Goal: Task Accomplishment & Management: Use online tool/utility

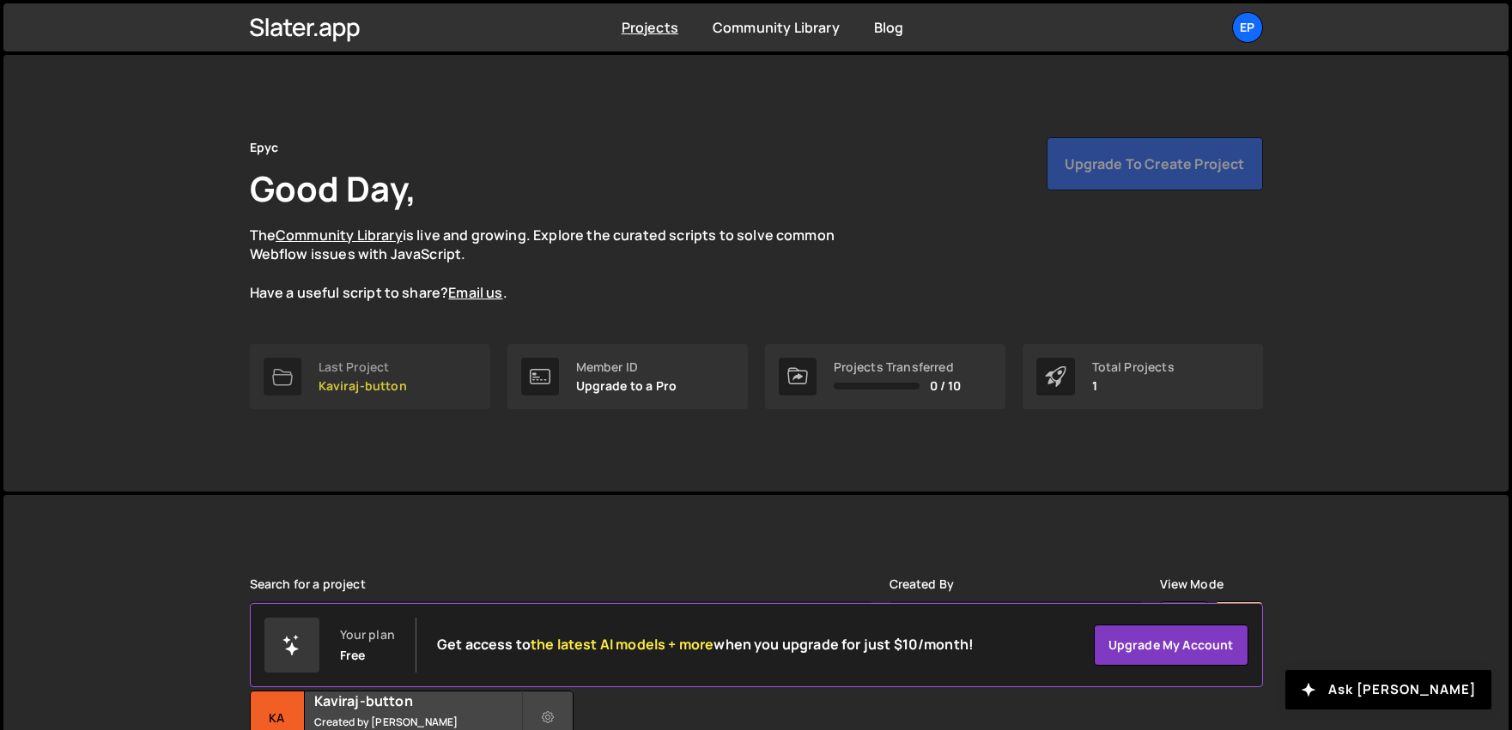
click at [378, 372] on div "Last Project" at bounding box center [362, 368] width 88 height 14
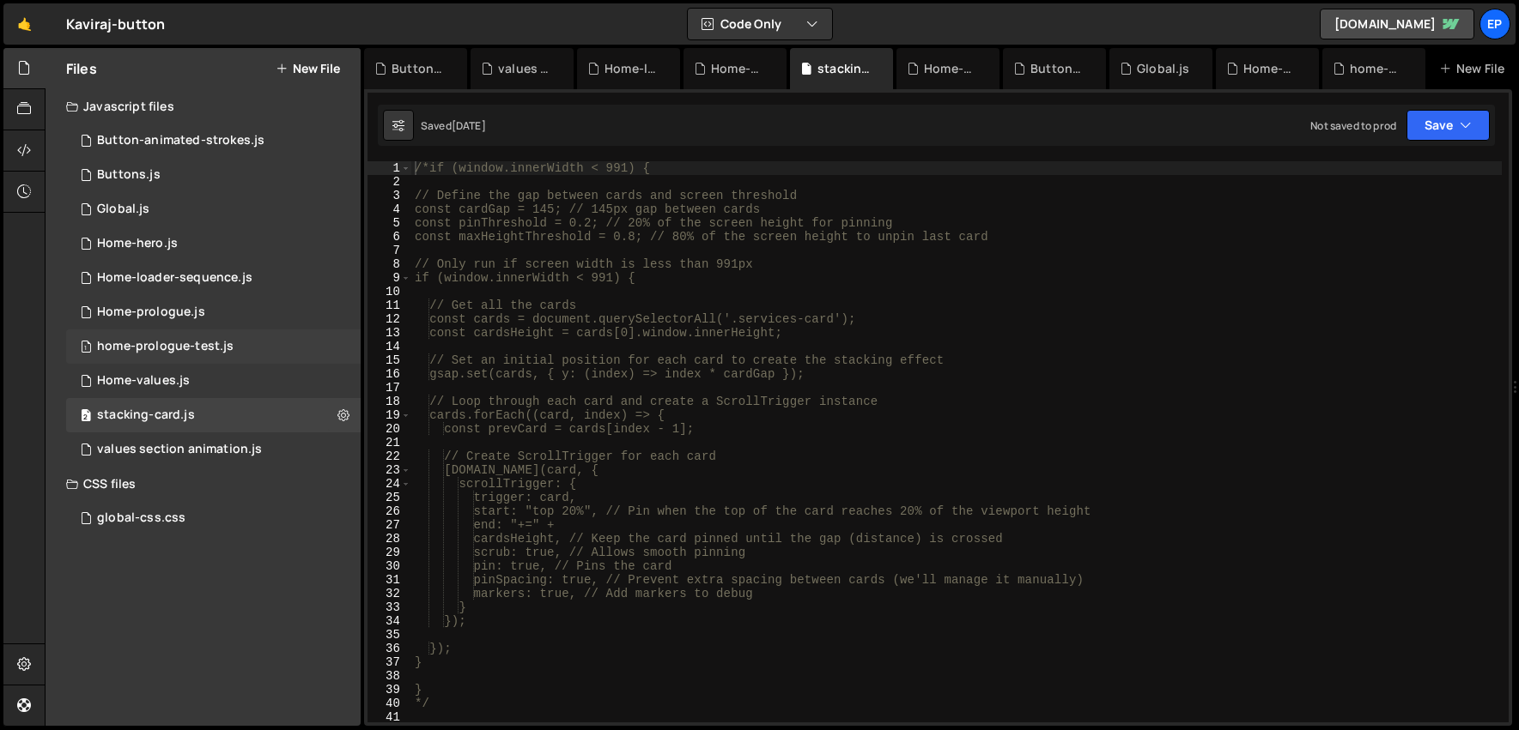
click at [176, 353] on div "home-prologue-test.js" at bounding box center [165, 346] width 136 height 15
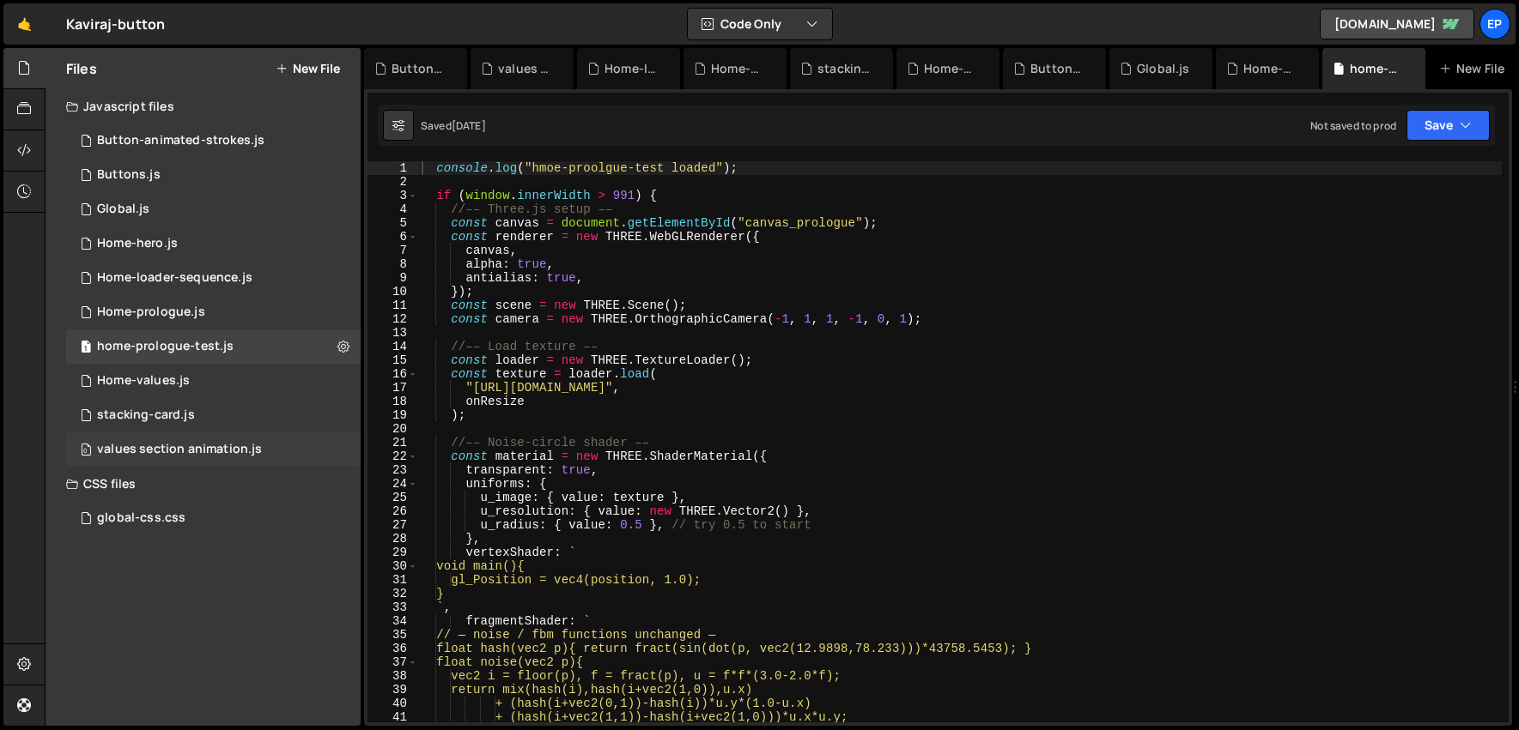
click at [144, 439] on div "0 values section animation.js 0" at bounding box center [213, 450] width 294 height 34
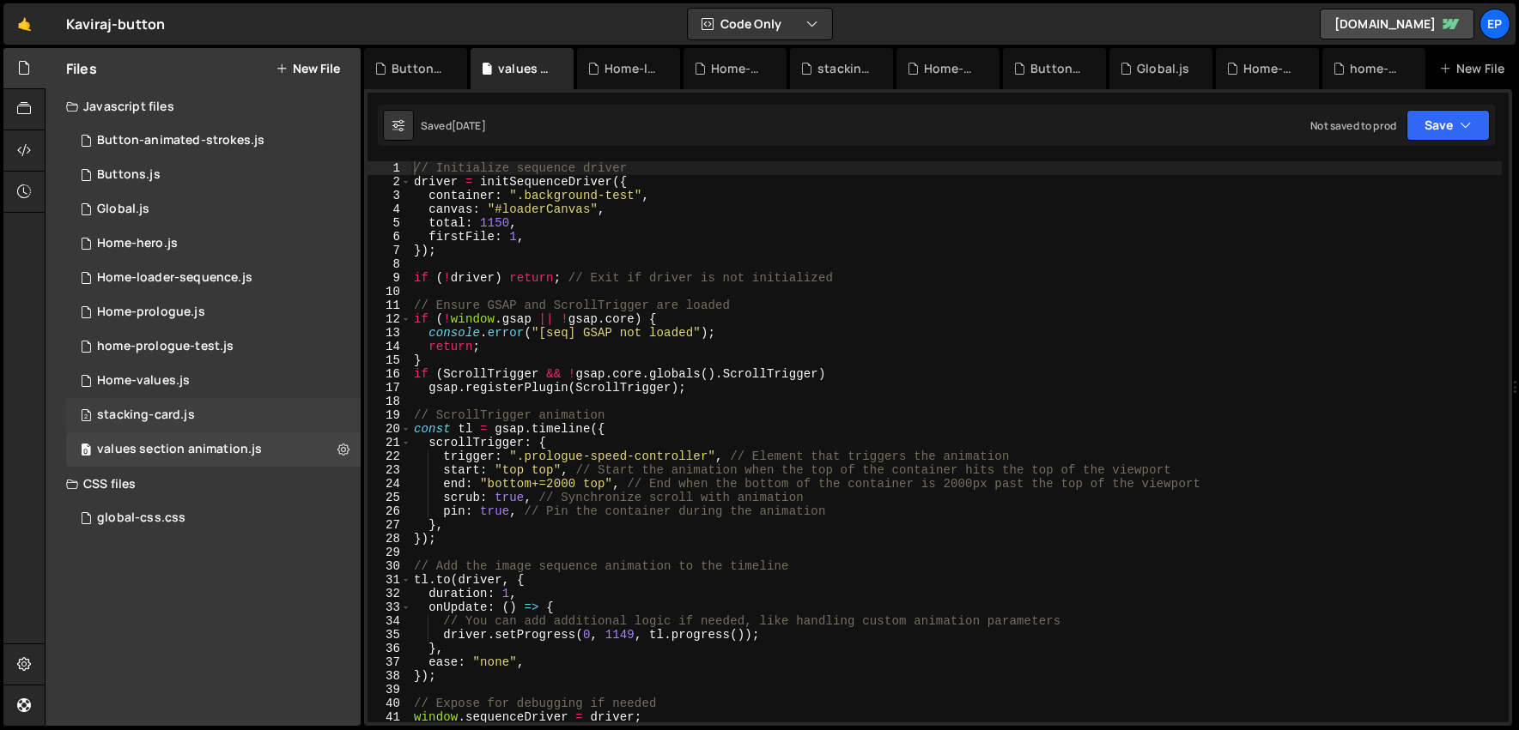
click at [173, 411] on div "stacking-card.js" at bounding box center [146, 415] width 98 height 15
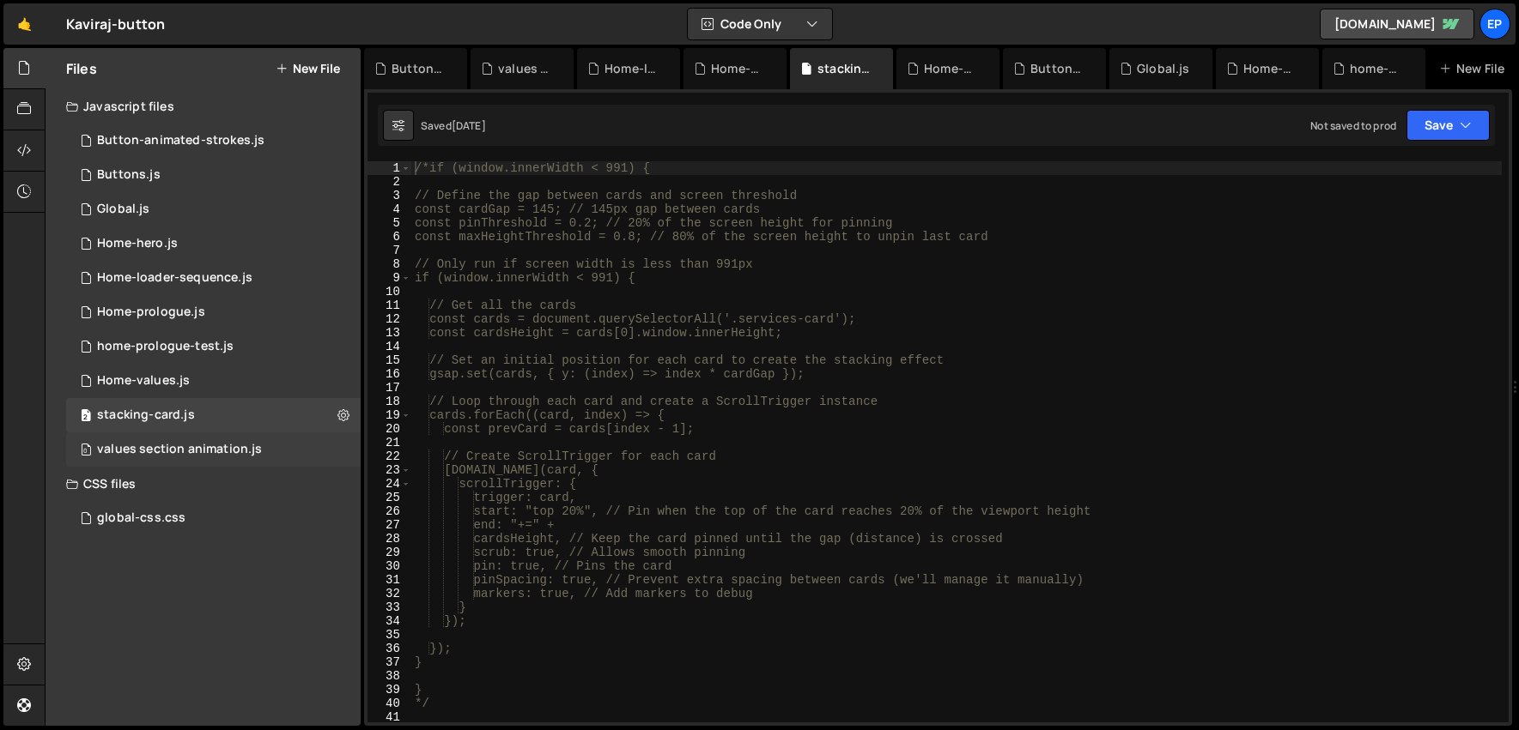
click at [175, 437] on div "0 values section animation.js 0" at bounding box center [213, 450] width 294 height 34
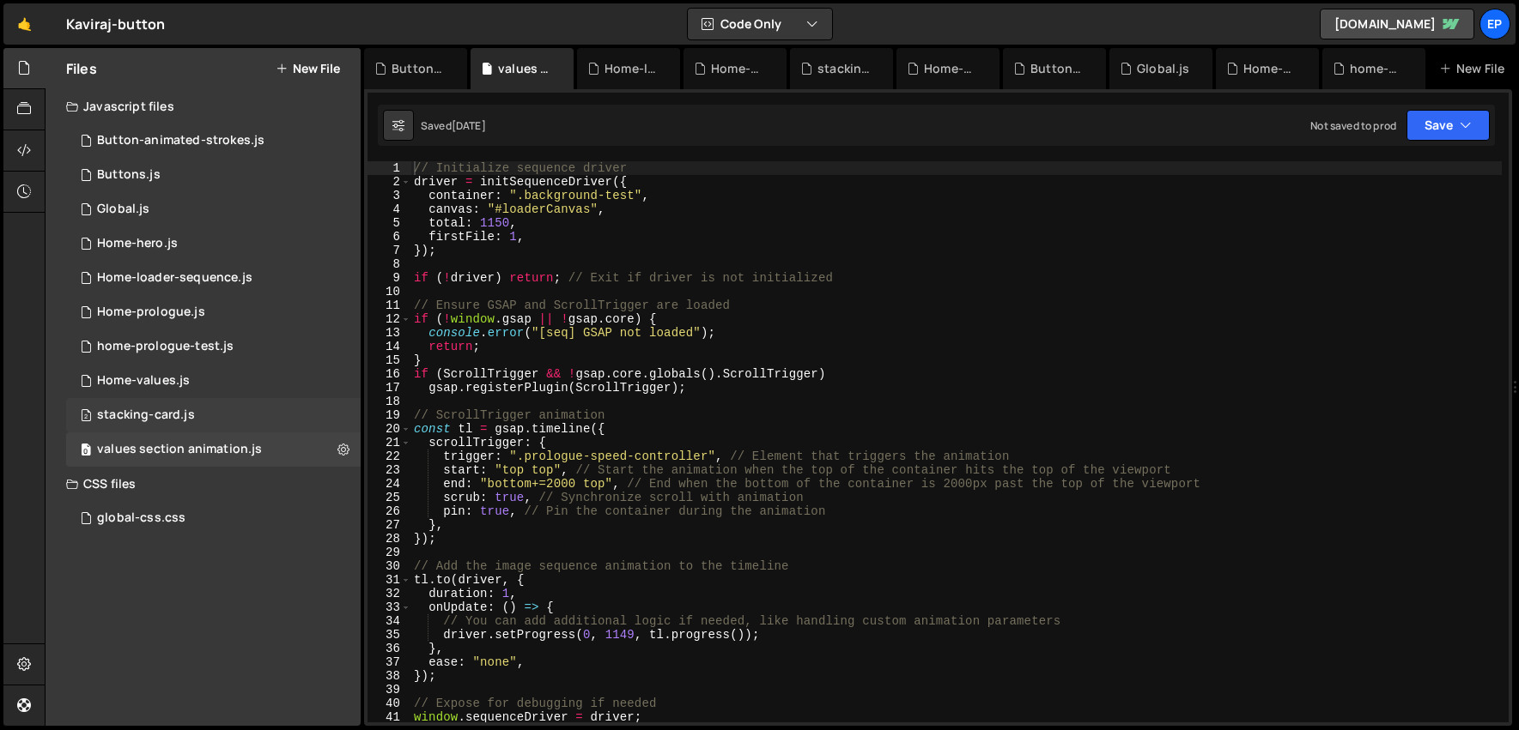
click at [176, 420] on div "stacking-card.js" at bounding box center [146, 415] width 98 height 15
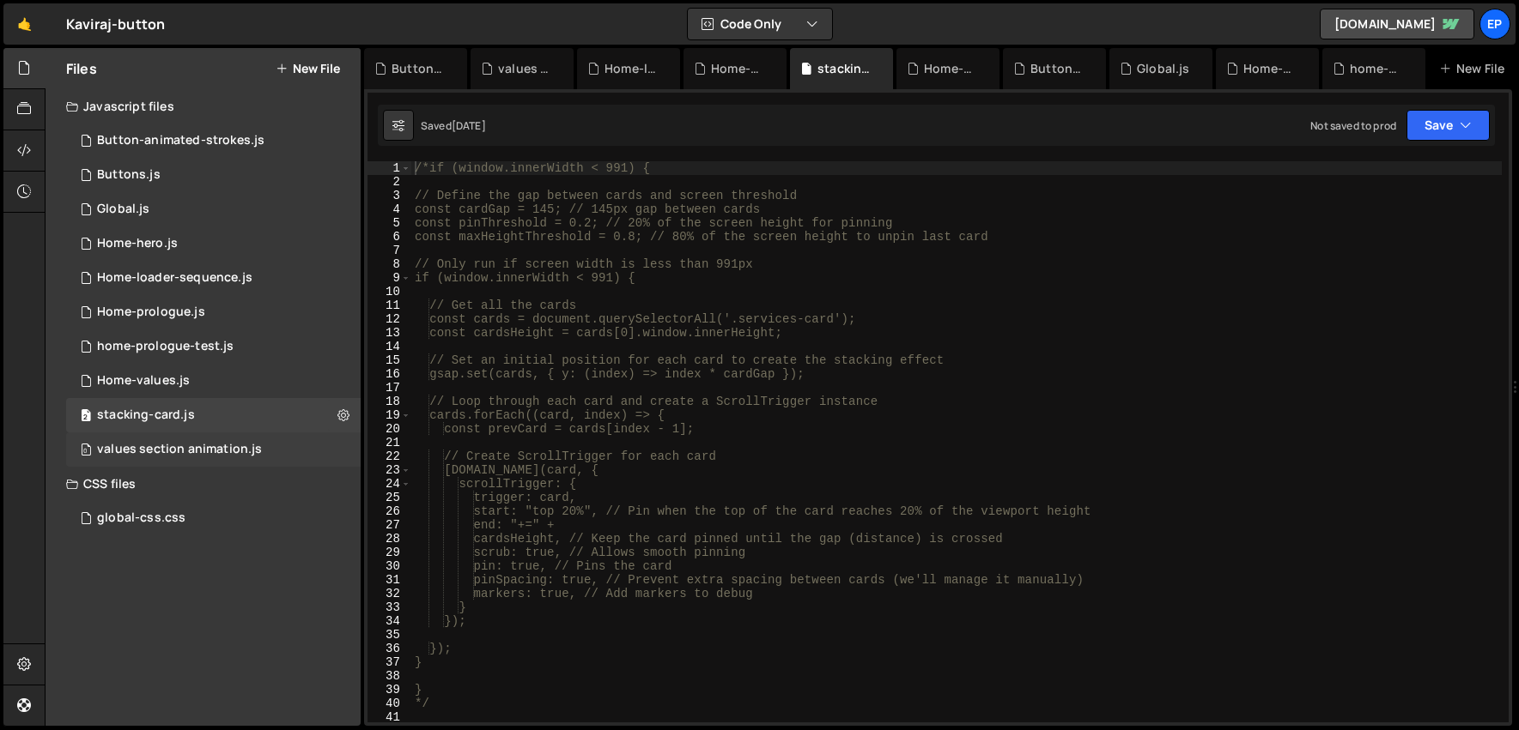
click at [213, 445] on div "values section animation.js" at bounding box center [179, 449] width 165 height 15
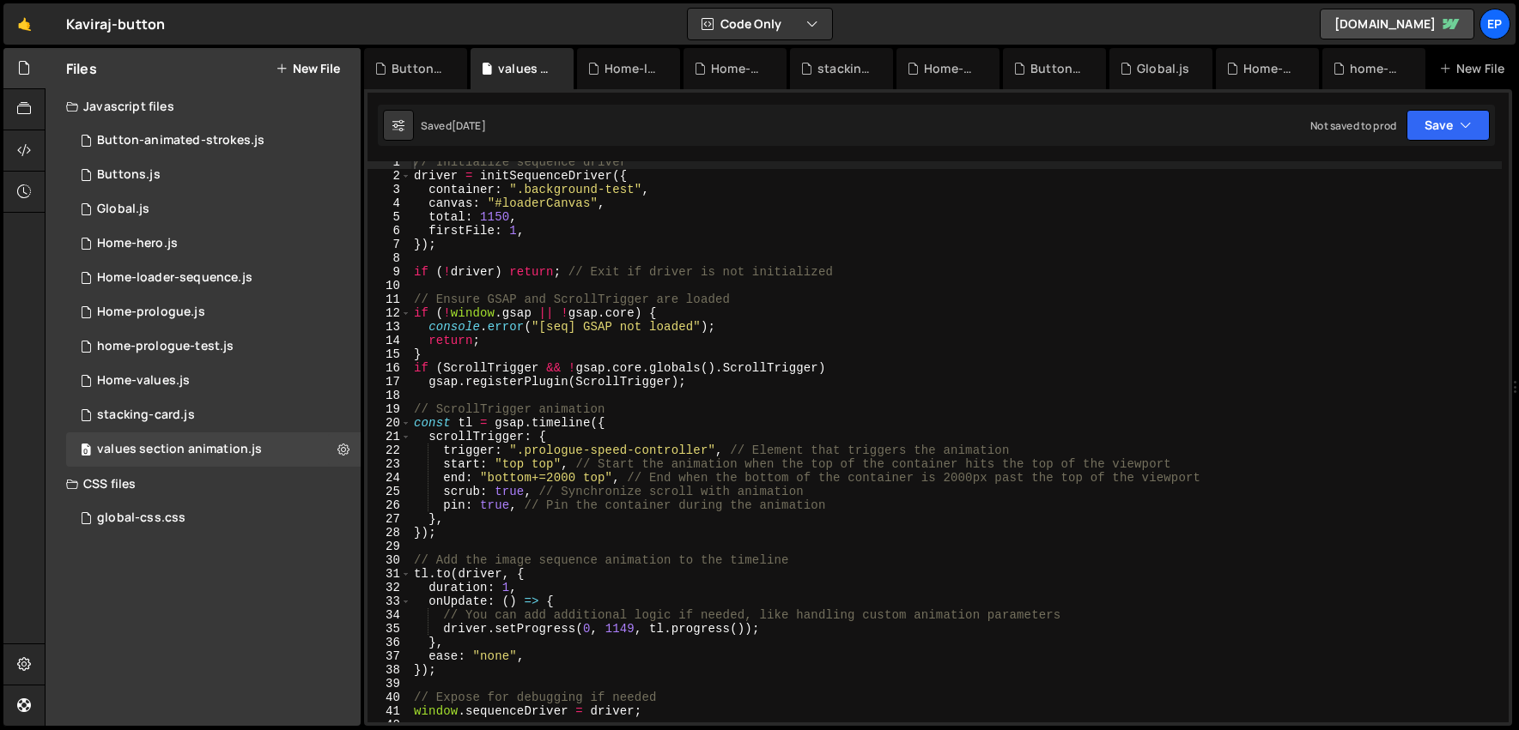
scroll to position [232, 0]
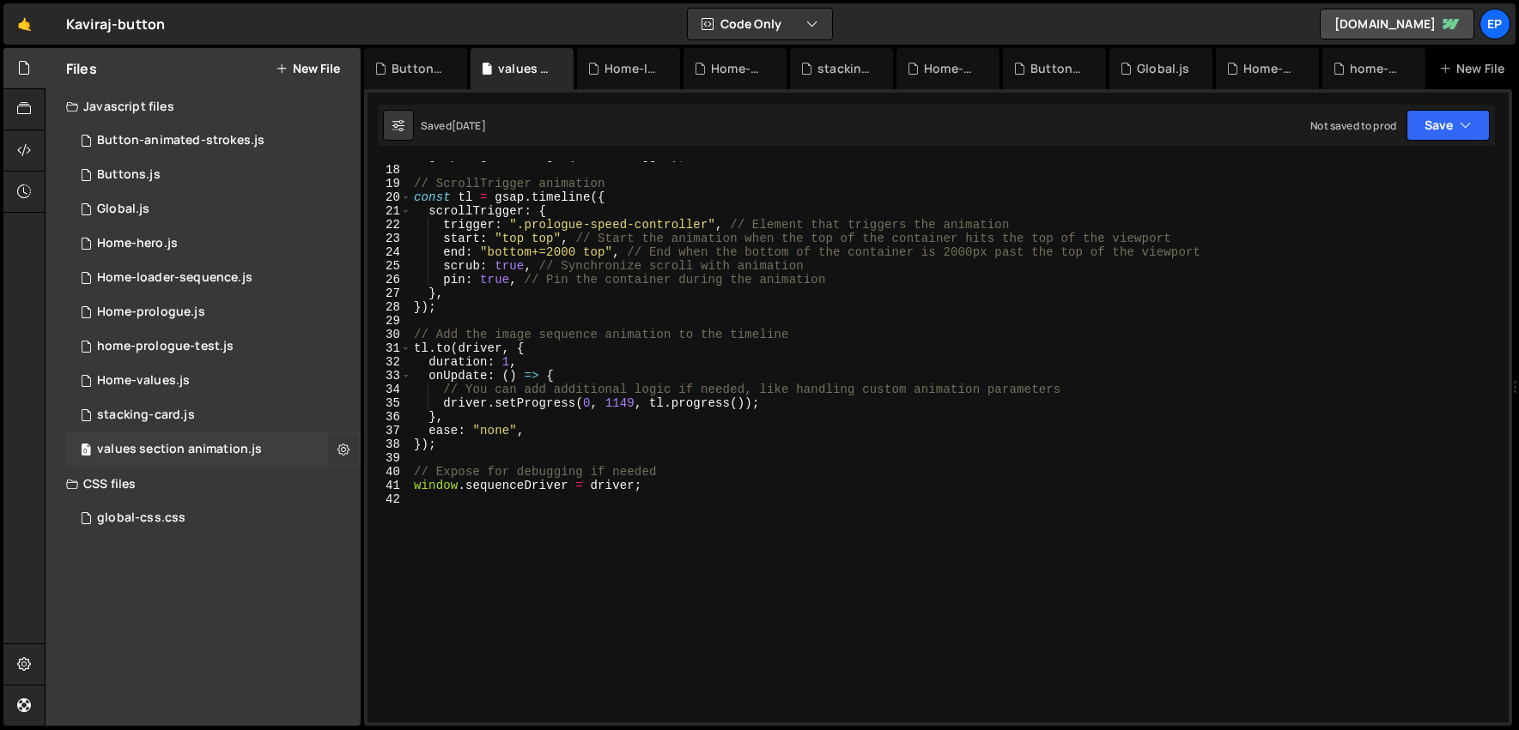
click at [341, 451] on icon at bounding box center [343, 449] width 12 height 16
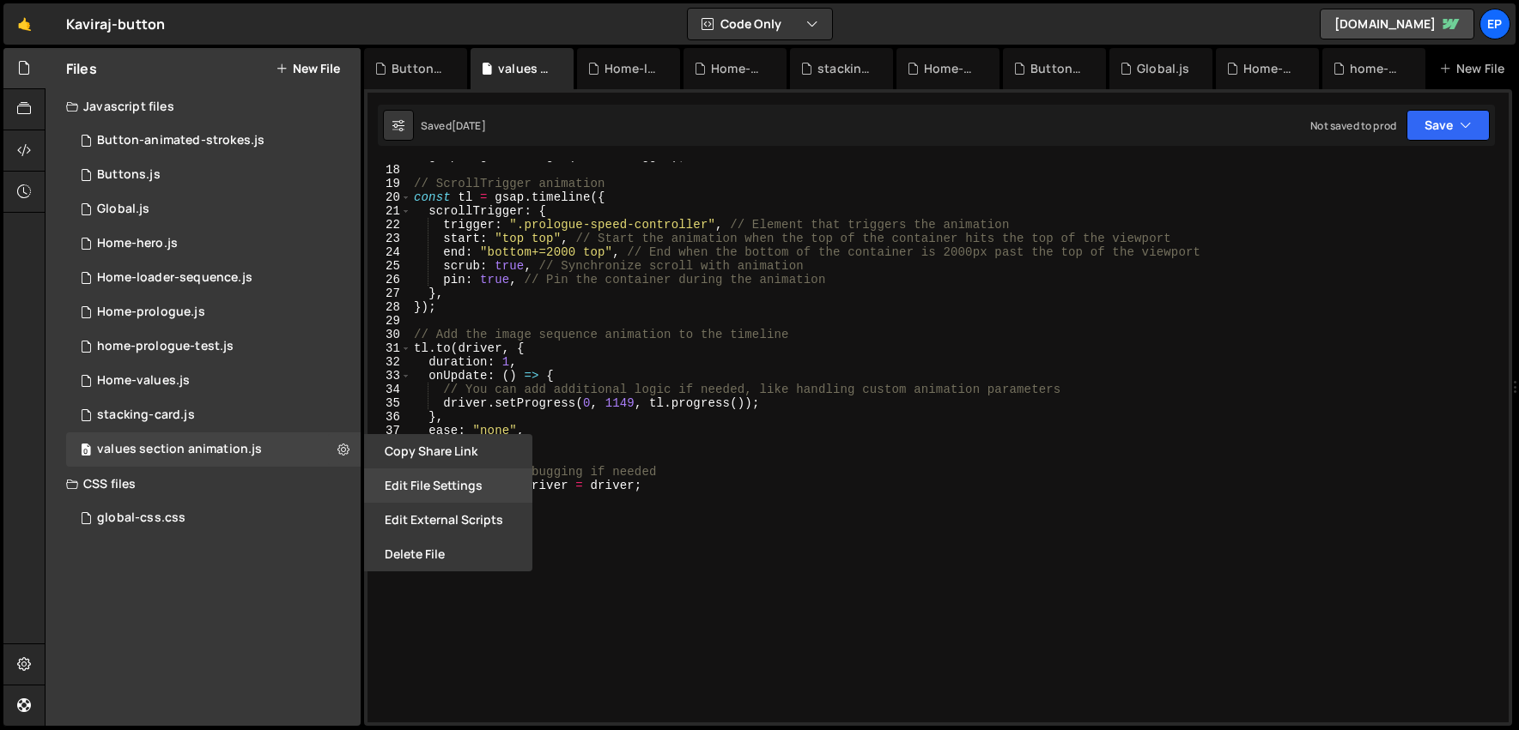
click at [470, 488] on button "Edit File Settings" at bounding box center [448, 486] width 168 height 34
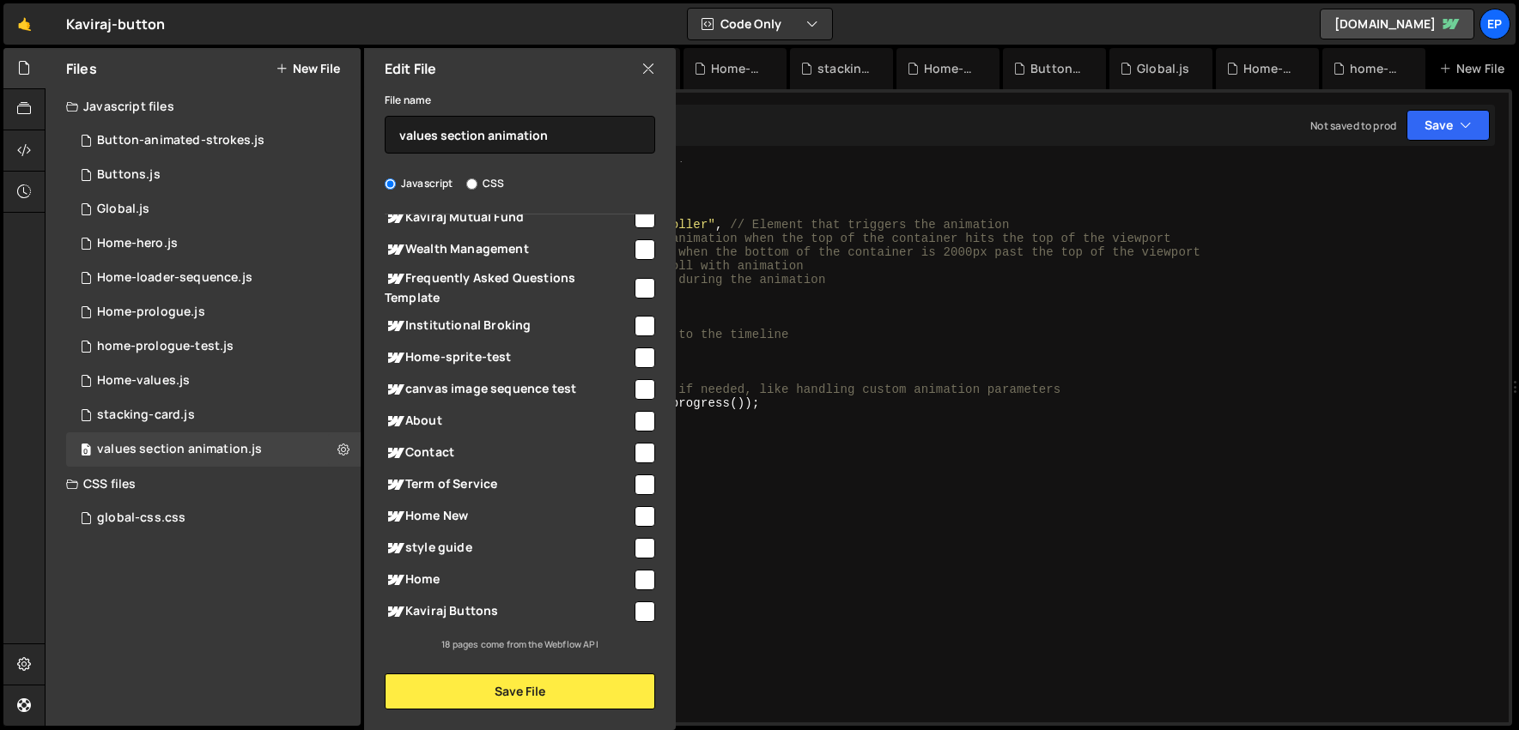
scroll to position [0, 0]
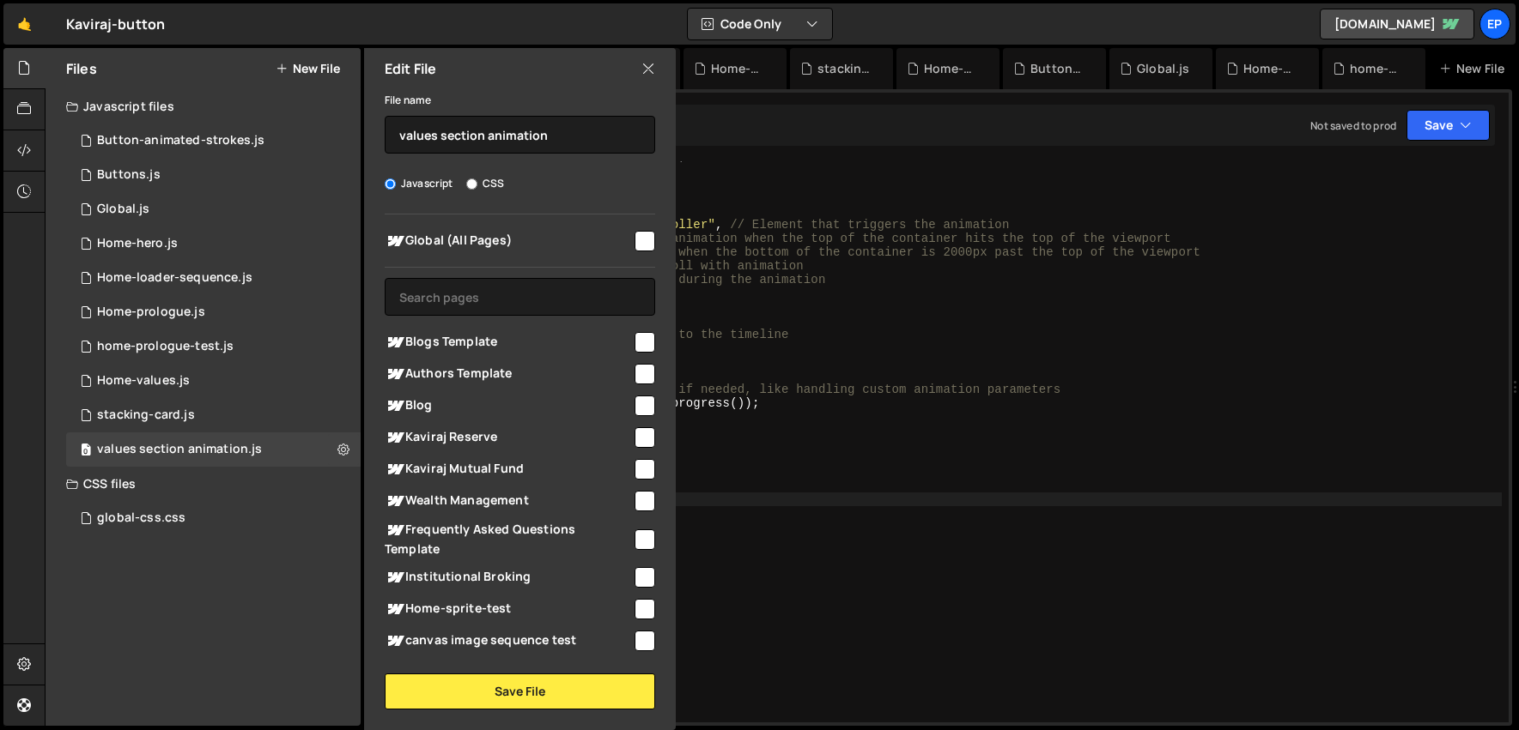
click at [928, 548] on div "gsap . registerPlugin ( ScrollTrigger ) ; // ScrollTrigger animation const tl =…" at bounding box center [955, 440] width 1091 height 582
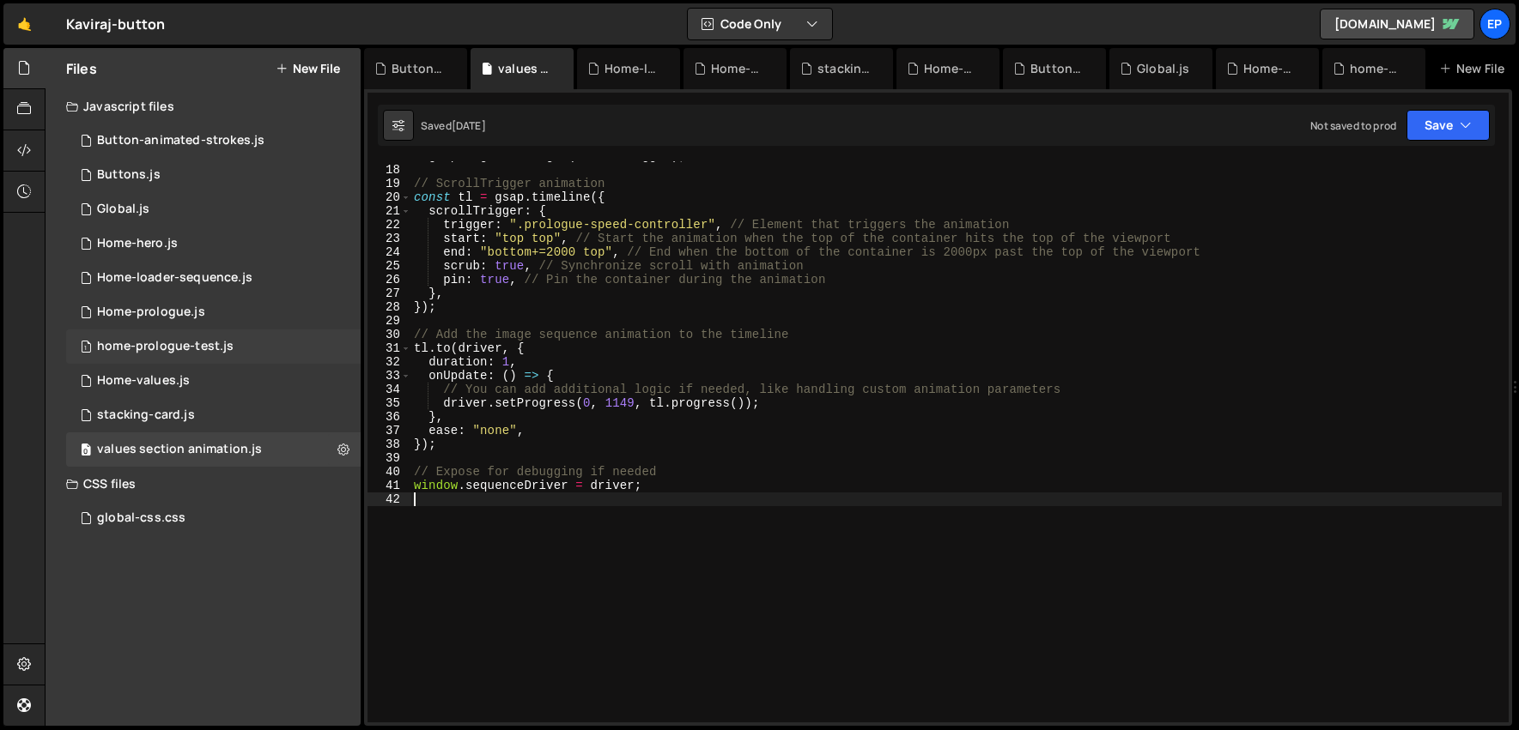
click at [274, 351] on div "1 home-prologue-test.js 0" at bounding box center [213, 347] width 294 height 34
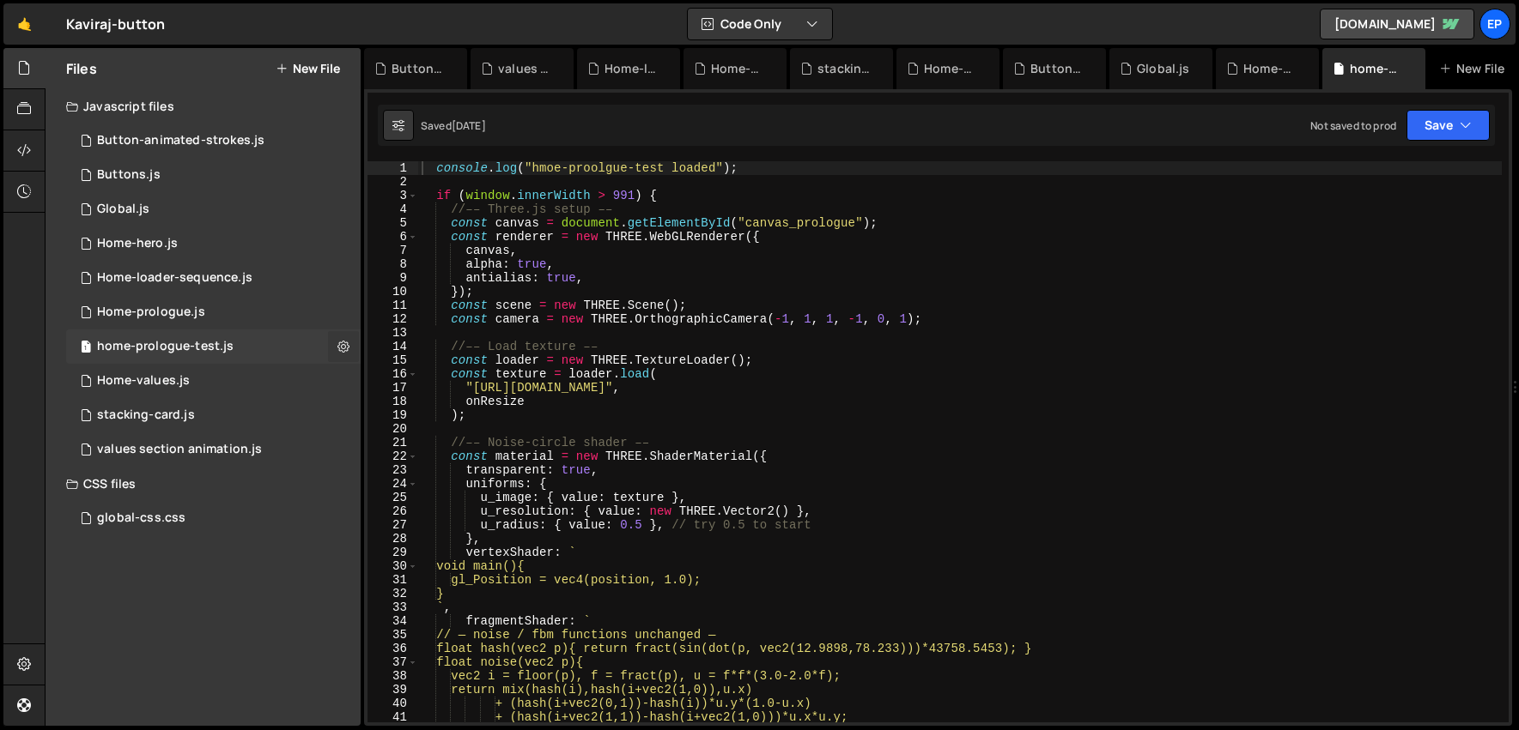
click at [350, 343] on button at bounding box center [343, 346] width 31 height 31
type input "home-prologue-test"
radio input "true"
checkbox input "true"
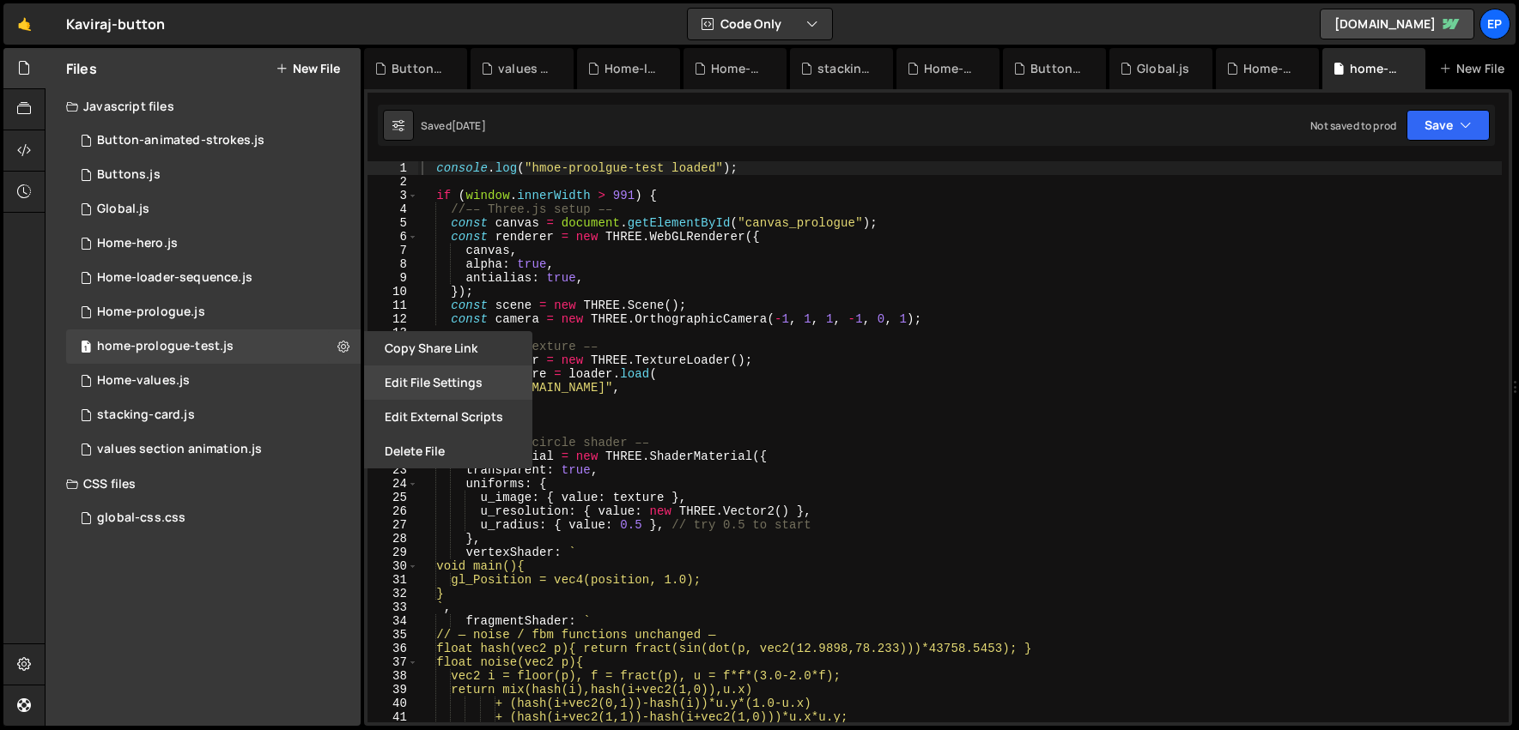
click at [447, 384] on button "Edit File Settings" at bounding box center [448, 383] width 168 height 34
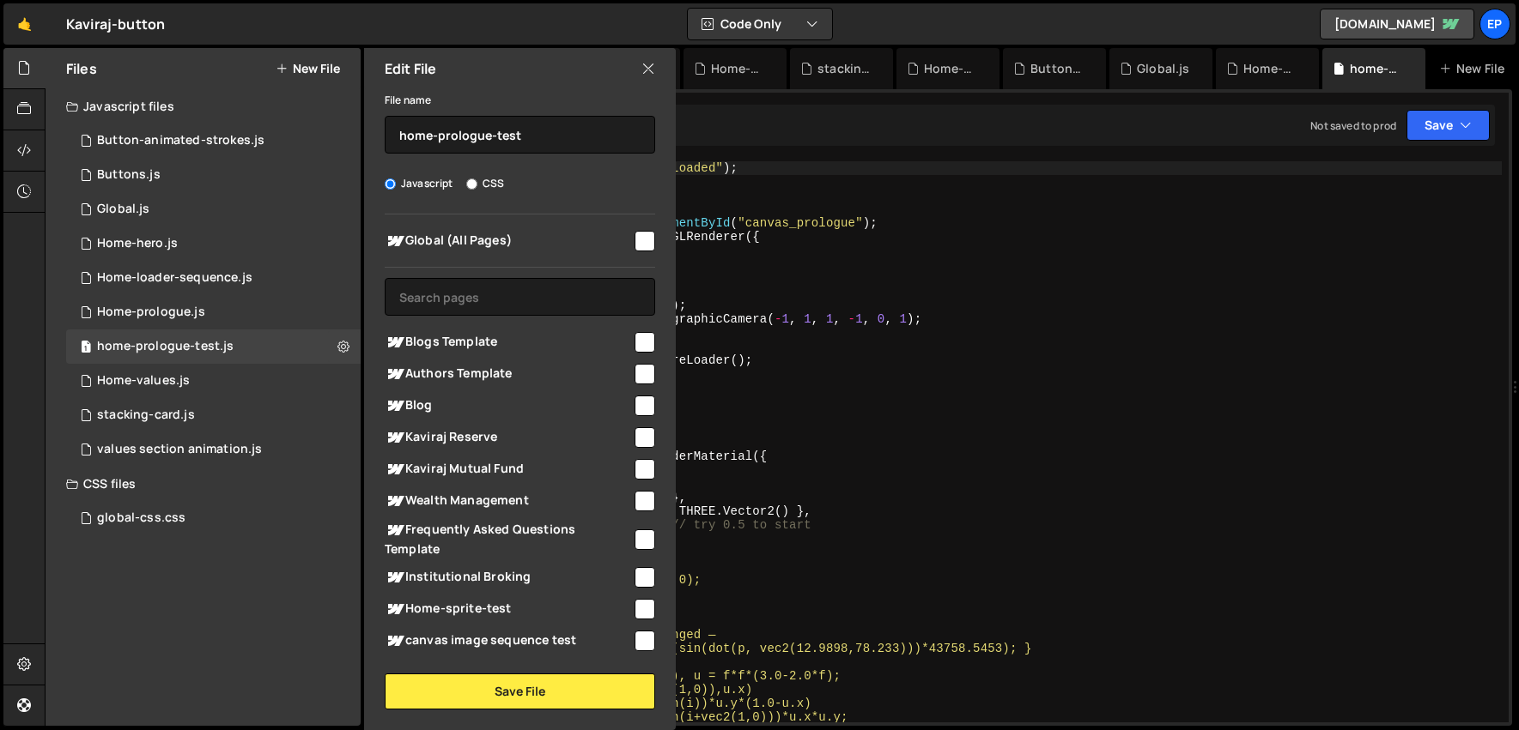
scroll to position [252, 0]
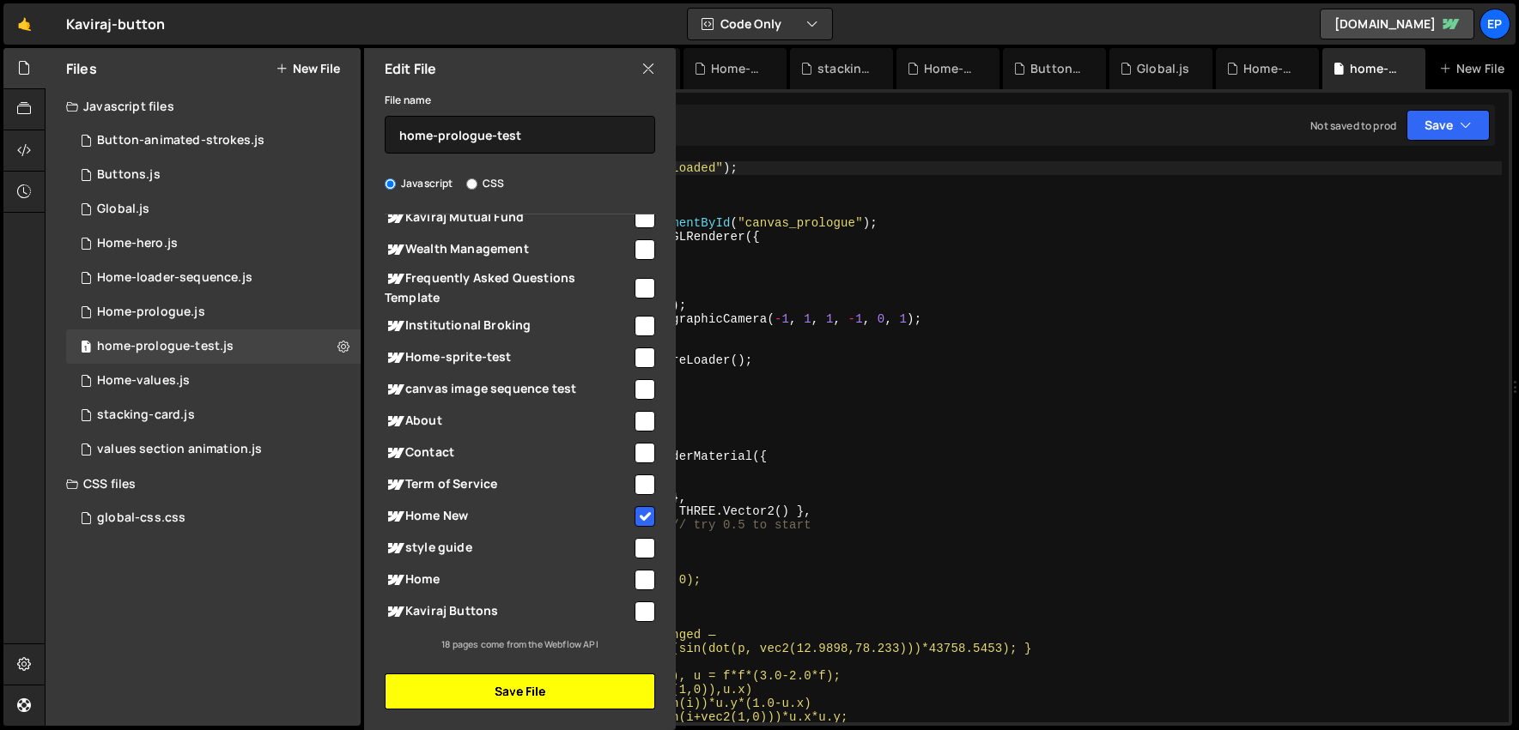
click at [552, 693] on button "Save File" at bounding box center [520, 692] width 270 height 36
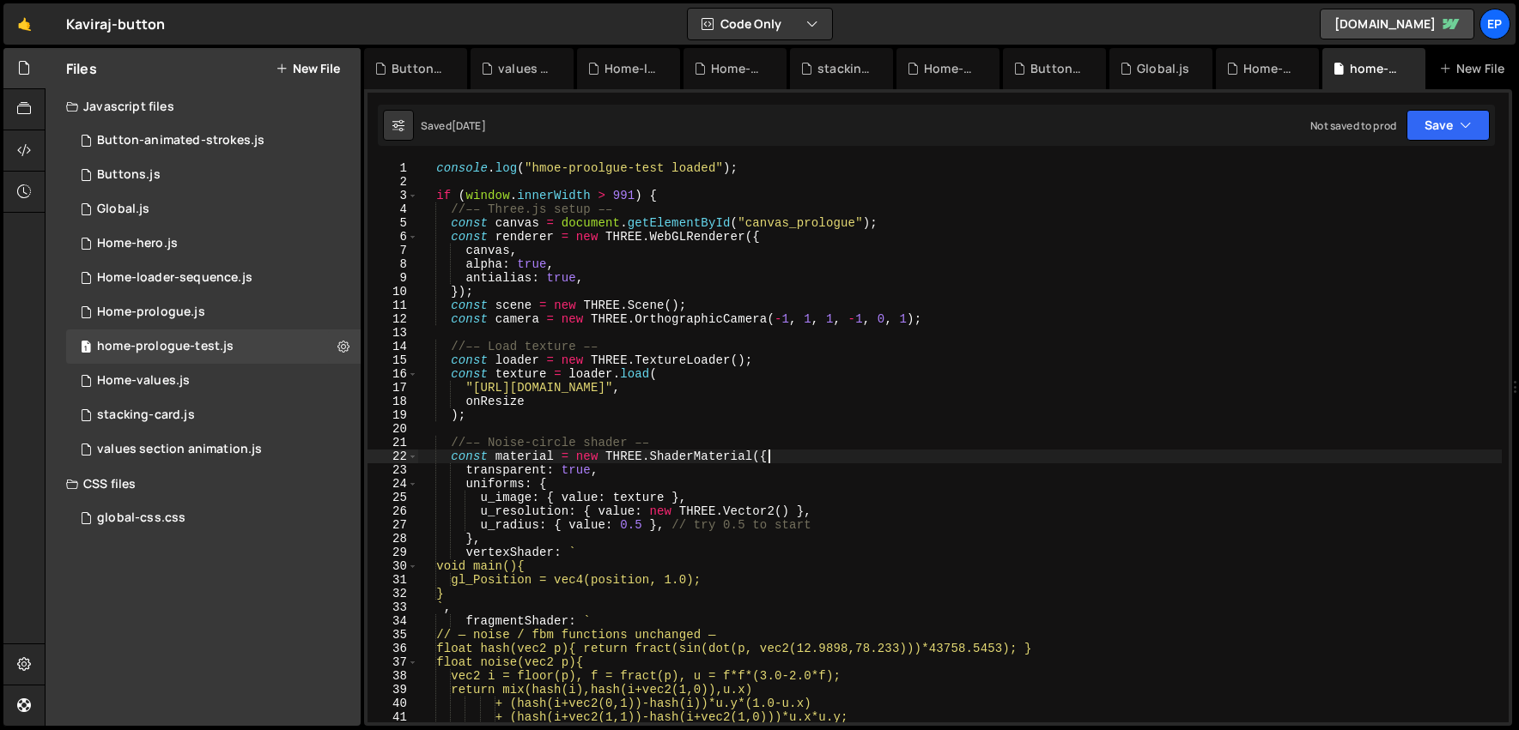
click at [817, 458] on div "console . log ( "hmoe-proolgue-test loaded" ) ; if ( window . innerWidth > 991 …" at bounding box center [959, 455] width 1083 height 589
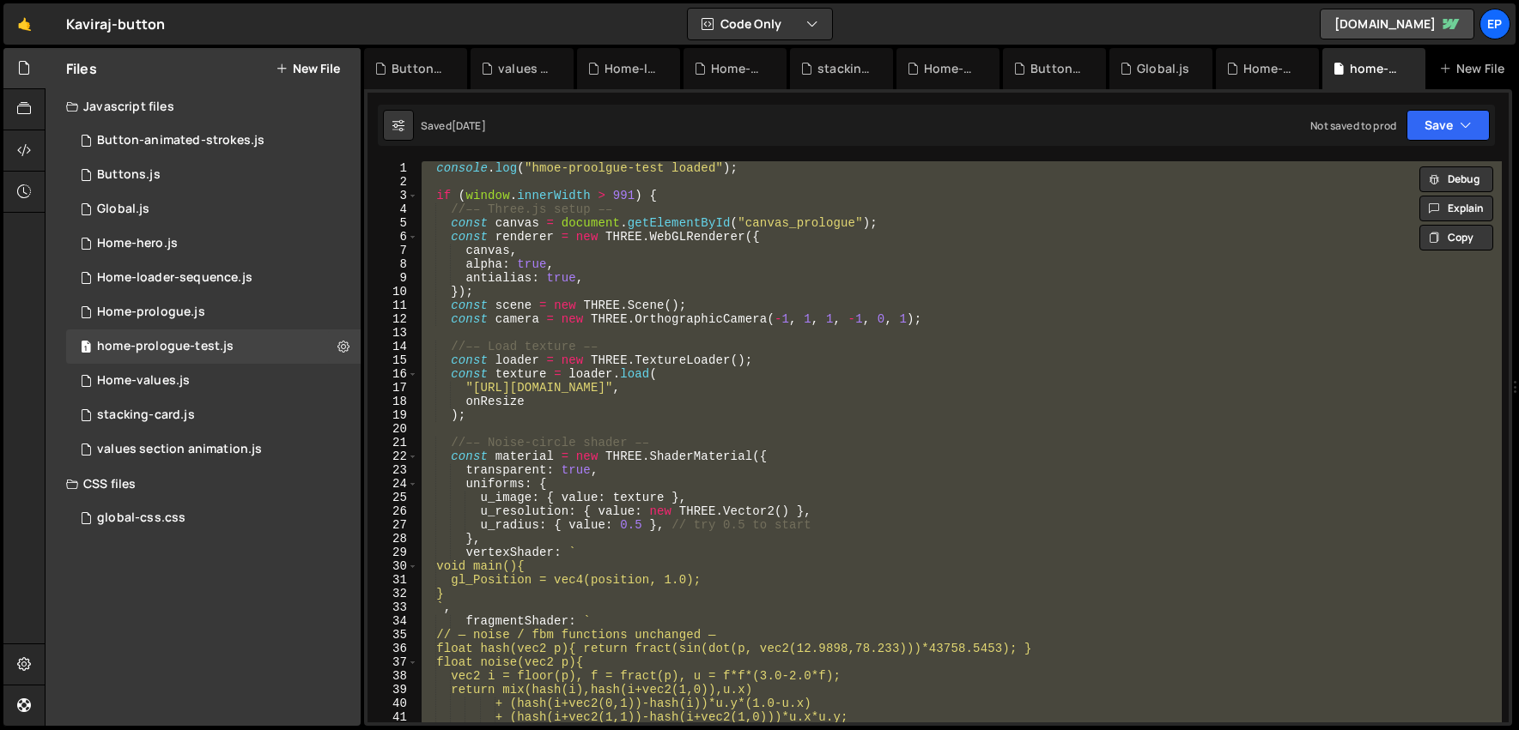
click at [561, 413] on div "console . log ( "hmoe-proolgue-test loaded" ) ; if ( window . innerWidth > 991 …" at bounding box center [959, 441] width 1083 height 561
click at [584, 343] on div "console . log ( "hmoe-proolgue-test loaded" ) ; if ( window . innerWidth > 991 …" at bounding box center [959, 441] width 1083 height 561
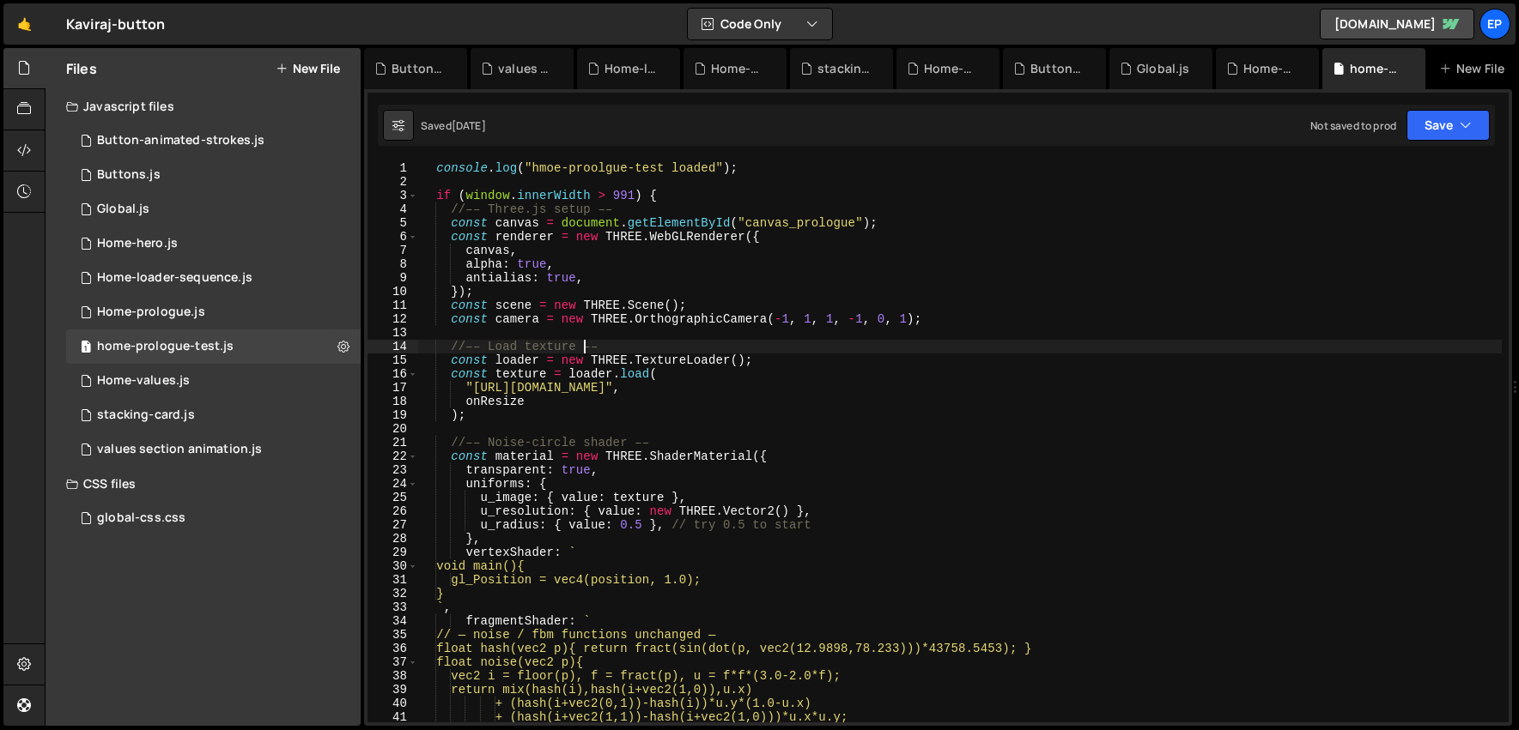
type textarea "}"
